Goal: Task Accomplishment & Management: Use online tool/utility

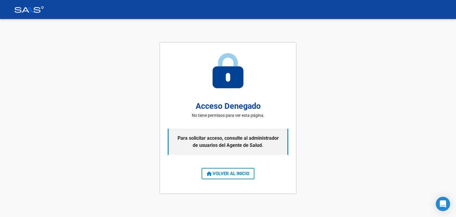
click at [219, 173] on span "VOLVER AL INICIO" at bounding box center [228, 173] width 43 height 5
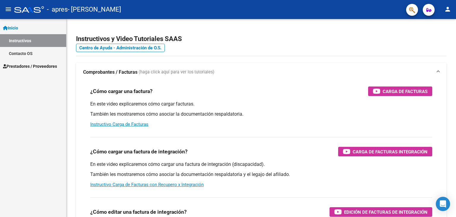
click at [23, 63] on span "Prestadores / Proveedores" at bounding box center [30, 66] width 54 height 7
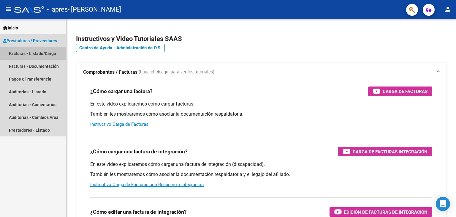
click at [37, 50] on link "Facturas - Listado/Carga" at bounding box center [33, 53] width 66 height 13
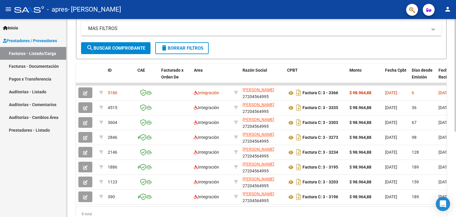
scroll to position [120, 0]
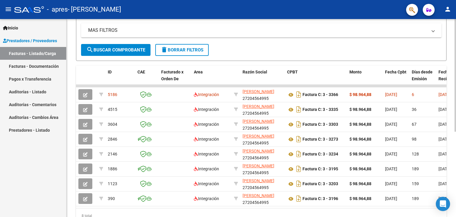
click at [456, 134] on div at bounding box center [454, 145] width 1 height 112
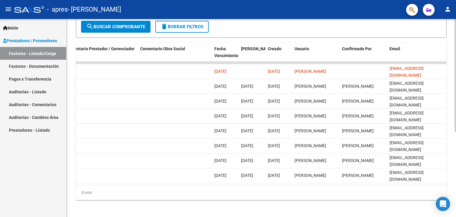
scroll to position [142, 0]
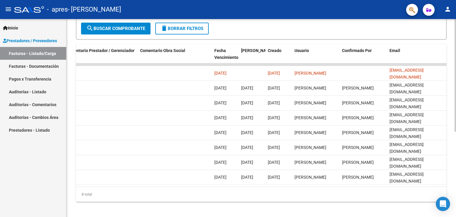
click at [456, 133] on div at bounding box center [454, 158] width 1 height 112
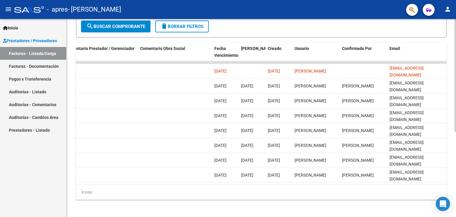
click at [453, 132] on div "Video tutorial PRESTADORES -> Listado de CPBTs Emitidos por Prestadores / Prove…" at bounding box center [261, 46] width 391 height 343
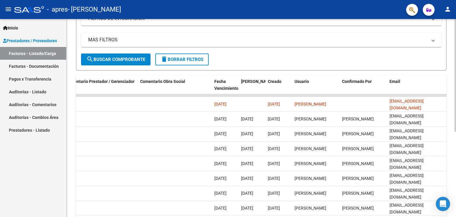
scroll to position [135, 0]
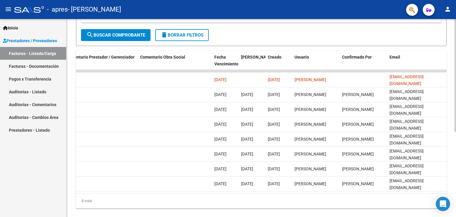
click at [456, 124] on div at bounding box center [454, 154] width 1 height 112
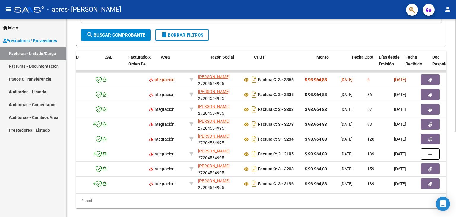
scroll to position [0, 0]
